Goal: Task Accomplishment & Management: Complete application form

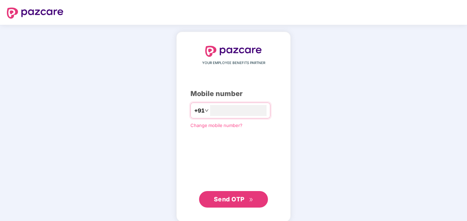
click at [241, 200] on span "Send OTP" at bounding box center [229, 199] width 31 height 7
click at [237, 194] on span "Send OTP" at bounding box center [234, 199] width 40 height 10
click at [210, 110] on input "**********" at bounding box center [238, 110] width 56 height 11
type input "**********"
click at [232, 204] on button "Send OTP" at bounding box center [233, 199] width 69 height 17
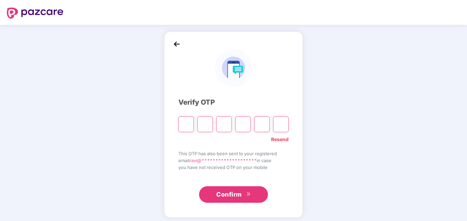
type input "*"
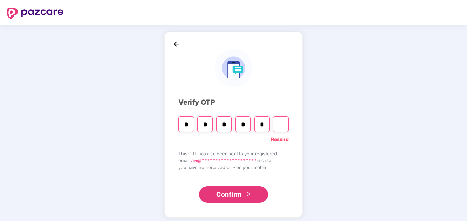
type input "*"
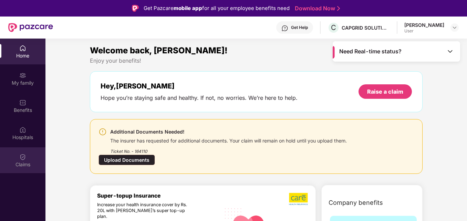
click at [22, 163] on div "Claims" at bounding box center [22, 164] width 45 height 7
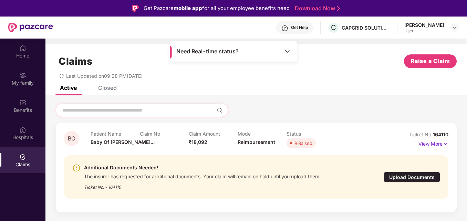
scroll to position [39, 0]
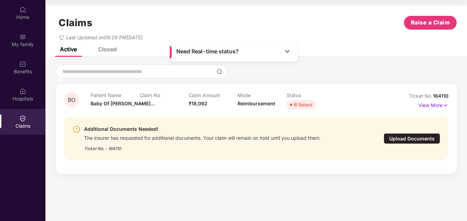
click at [406, 138] on div "Upload Documents" at bounding box center [412, 138] width 56 height 11
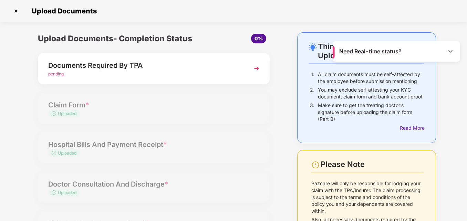
click at [260, 68] on img at bounding box center [256, 68] width 12 height 12
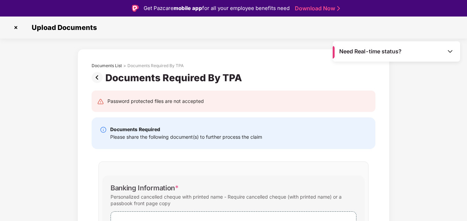
scroll to position [58, 0]
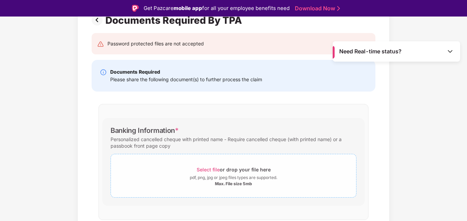
click at [206, 167] on span "Select file" at bounding box center [208, 170] width 23 height 6
click at [209, 167] on span "Select file" at bounding box center [208, 170] width 23 height 6
click at [209, 169] on span "Select file" at bounding box center [208, 170] width 23 height 6
click at [211, 170] on span "Select file" at bounding box center [208, 170] width 23 height 6
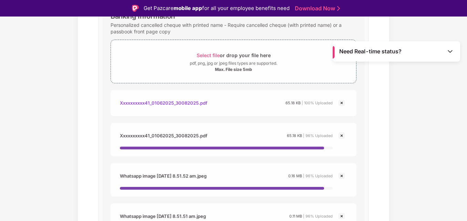
scroll to position [172, 0]
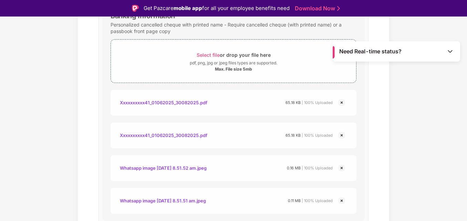
click at [342, 134] on img at bounding box center [342, 135] width 8 height 8
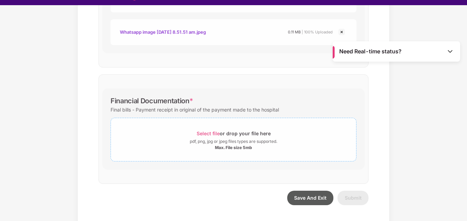
scroll to position [17, 0]
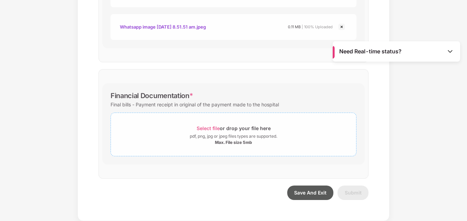
click at [207, 129] on span "Select file" at bounding box center [208, 128] width 23 height 6
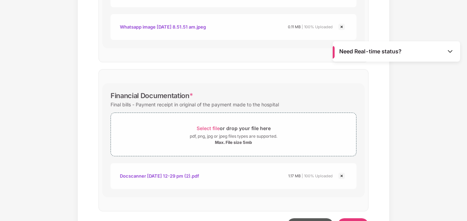
click at [199, 176] on div "Docscanner [DATE] 12-29 pm (2).pdf" at bounding box center [159, 176] width 79 height 12
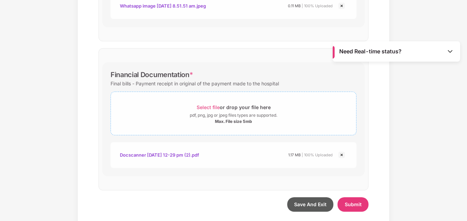
scroll to position [330, 0]
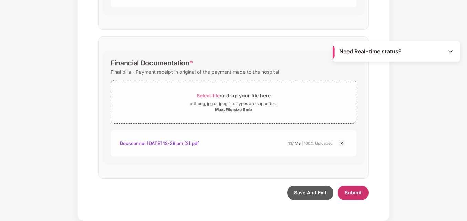
click at [350, 194] on span "Submit" at bounding box center [353, 193] width 17 height 6
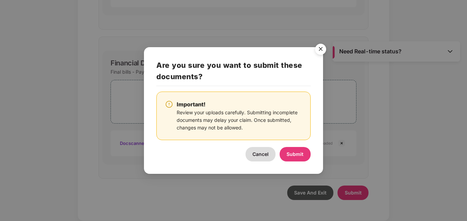
click at [269, 154] on button "Cancel" at bounding box center [261, 154] width 30 height 14
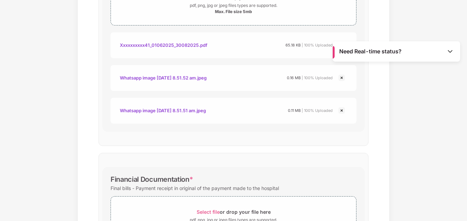
scroll to position [157, 0]
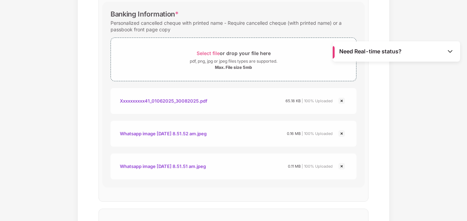
click at [172, 101] on div "Xxxxxxxxxx41_01062025_30082025.pdf" at bounding box center [164, 101] width 88 height 12
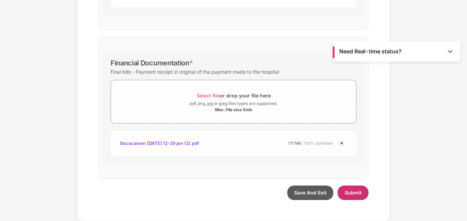
click at [352, 193] on span "Submit" at bounding box center [353, 193] width 17 height 6
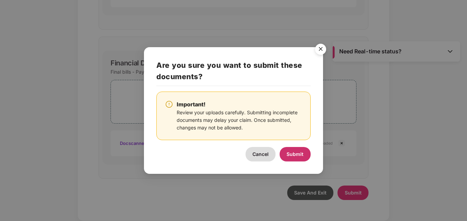
click at [294, 152] on span "Submit" at bounding box center [295, 154] width 17 height 6
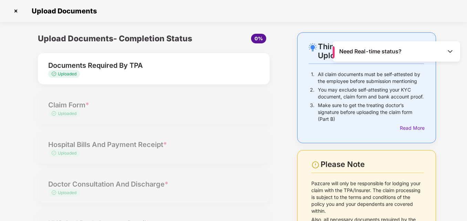
click at [284, 18] on div "Upload Documents" at bounding box center [233, 11] width 467 height 22
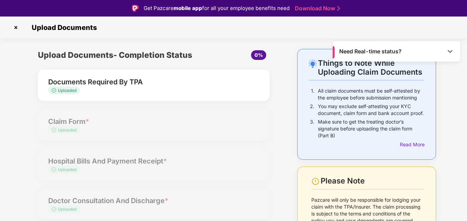
click at [224, 34] on div "Upload Documents" at bounding box center [233, 28] width 467 height 22
click at [325, 31] on div "Upload Documents" at bounding box center [233, 27] width 446 height 11
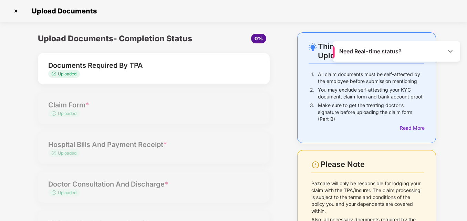
scroll to position [39, 0]
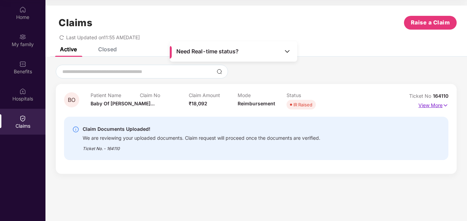
click at [436, 106] on p "View More" at bounding box center [434, 104] width 30 height 9
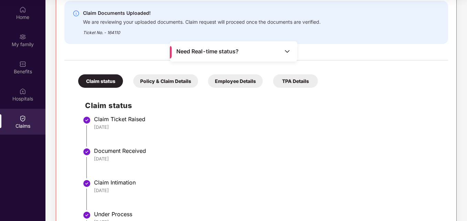
scroll to position [194, 0]
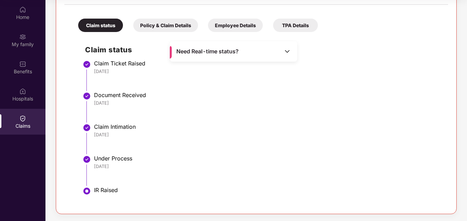
click at [234, 27] on div "Employee Details" at bounding box center [235, 25] width 55 height 13
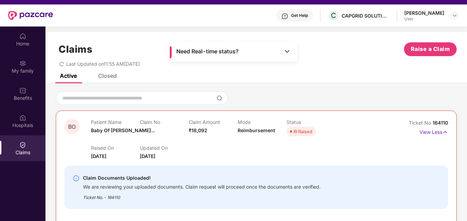
scroll to position [0, 0]
